Goal: Task Accomplishment & Management: Complete application form

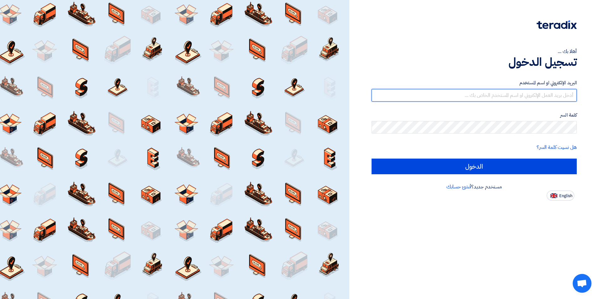
type input "o-almahdi@fbs-ksa.com"
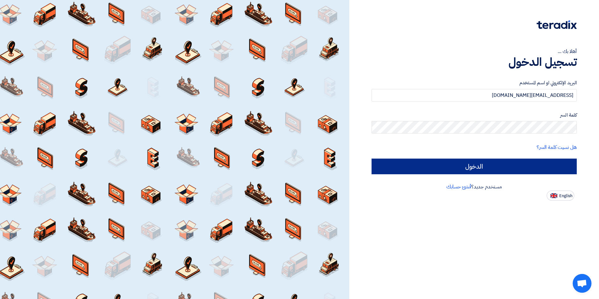
drag, startPoint x: 496, startPoint y: 175, endPoint x: 495, endPoint y: 171, distance: 3.8
click at [496, 175] on div "البريد الإلكتروني او اسم المستخدم o-almahdi@fbs-ksa.com كلمة السر هل نسيت كلمة …" at bounding box center [473, 126] width 205 height 112
click at [495, 171] on input "الدخول" at bounding box center [473, 166] width 205 height 16
type input "Sign in"
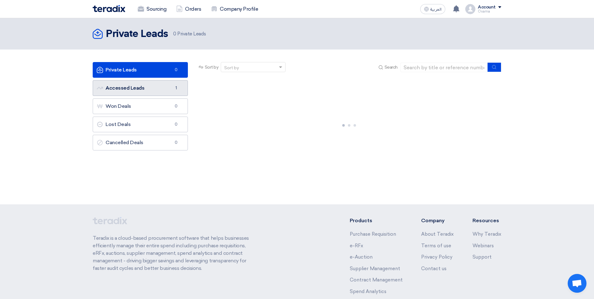
click at [158, 88] on link "Accessed Leads Accessed Leads 1" at bounding box center [140, 88] width 95 height 16
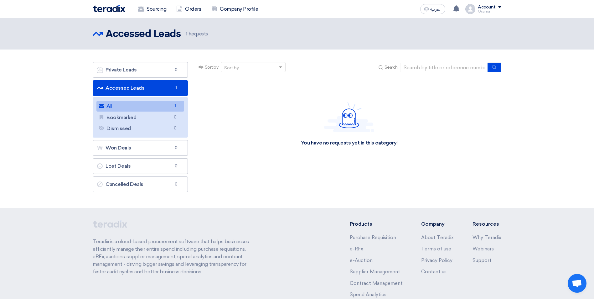
click at [152, 102] on link "All All 1" at bounding box center [140, 106] width 88 height 11
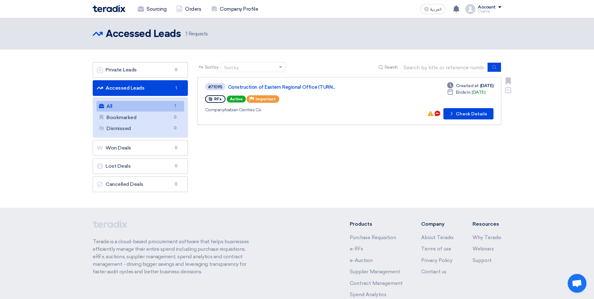
click at [369, 105] on div "#71095 Construction of Eastern Regional Office (TURN... RFx Active Priority Imp…" at bounding box center [295, 100] width 181 height 37
click at [467, 113] on button "Check details Check Details" at bounding box center [468, 113] width 50 height 11
